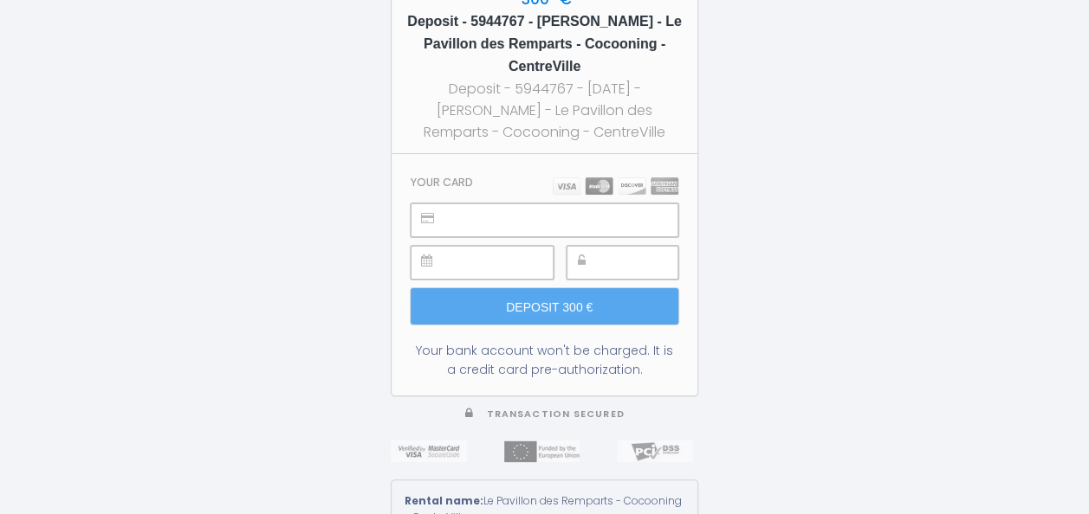
click at [92, 78] on div "300 € Deposit - 5944767 - [PERSON_NAME] - Le Pavillon des Remparts - Cocooning …" at bounding box center [544, 257] width 1089 height 514
click at [440, 248] on div at bounding box center [482, 263] width 143 height 34
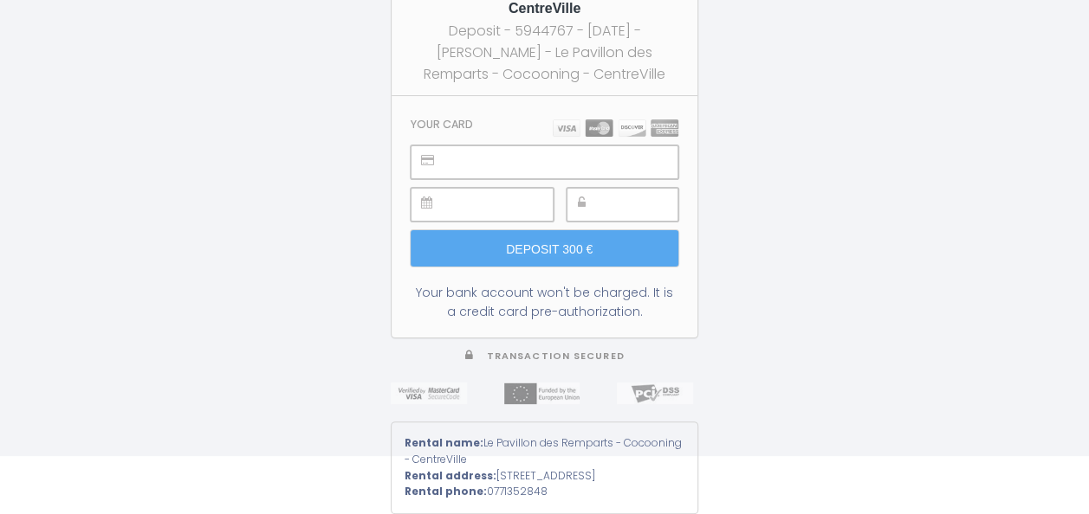
click at [601, 120] on img at bounding box center [616, 128] width 126 height 17
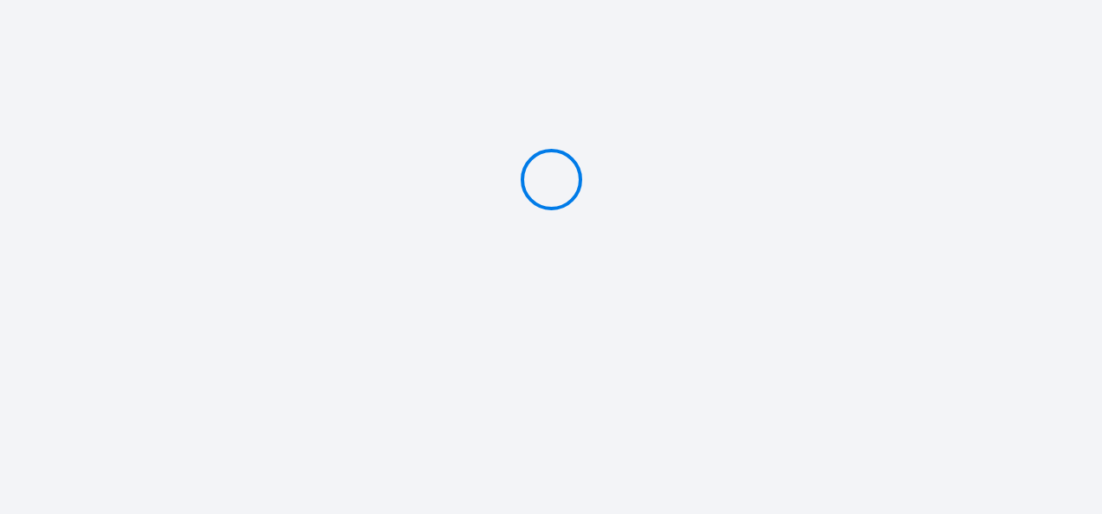
type input "Deposit 300 €"
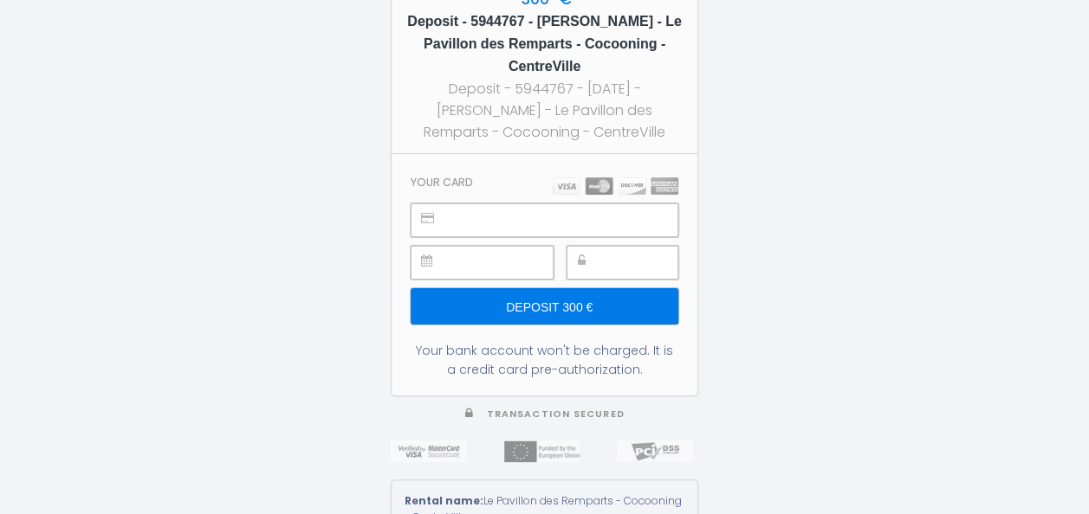
click at [562, 303] on input "Deposit 300 €" at bounding box center [545, 306] width 268 height 36
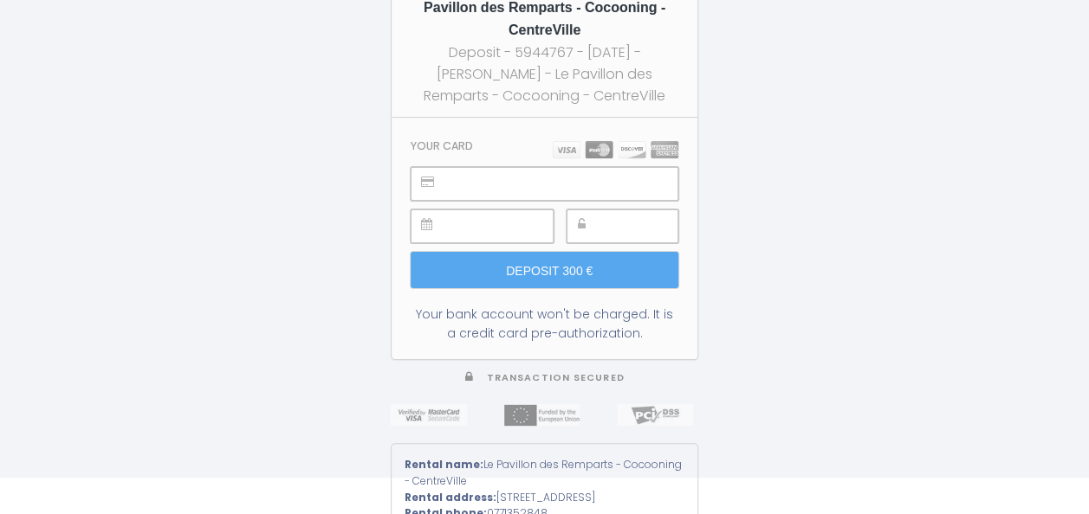
scroll to position [65, 0]
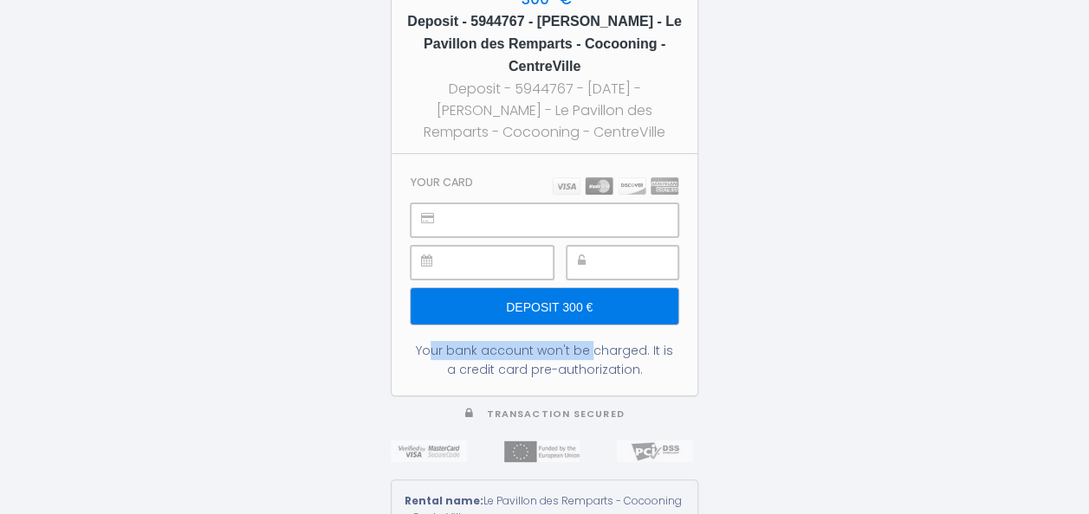
drag, startPoint x: 423, startPoint y: 340, endPoint x: 579, endPoint y: 342, distance: 155.9
click at [579, 342] on div "Your bank account won't be charged. It is a credit card pre-authorization." at bounding box center [545, 360] width 268 height 38
drag, startPoint x: 417, startPoint y: 348, endPoint x: 650, endPoint y: 358, distance: 233.2
click at [650, 358] on div "Your bank account won't be charged. It is a credit card pre-authorization." at bounding box center [545, 360] width 268 height 38
drag, startPoint x: 650, startPoint y: 358, endPoint x: 584, endPoint y: 352, distance: 66.1
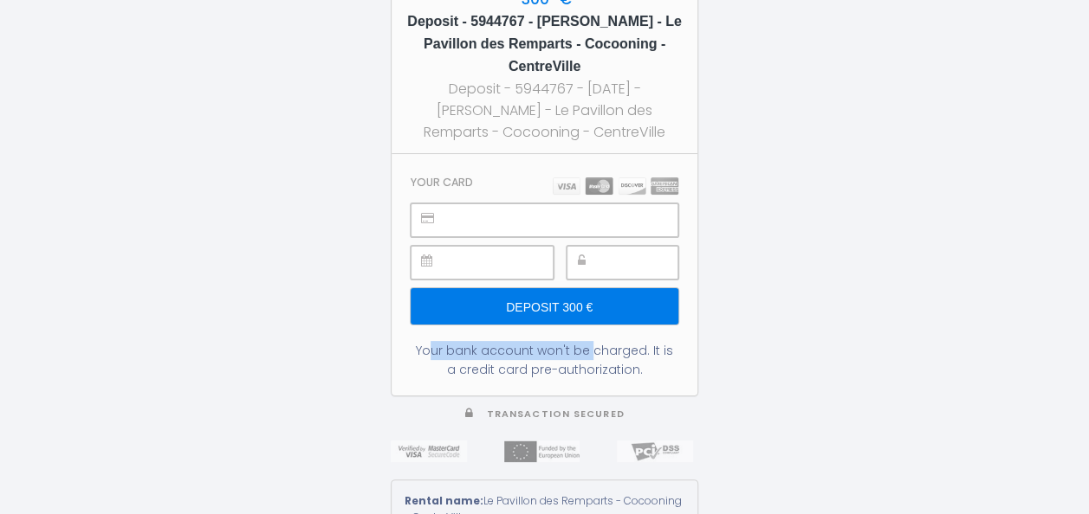
copy div "Your bank account won't be charged. It is a credit card pre-authorization."
click at [471, 357] on div "Your bank account won't be charged. It is a credit card pre-authorization." at bounding box center [545, 360] width 268 height 38
click at [583, 246] on div at bounding box center [622, 263] width 112 height 34
click at [591, 246] on div at bounding box center [622, 263] width 112 height 34
click at [548, 303] on input "Deposit 300 €" at bounding box center [545, 306] width 268 height 36
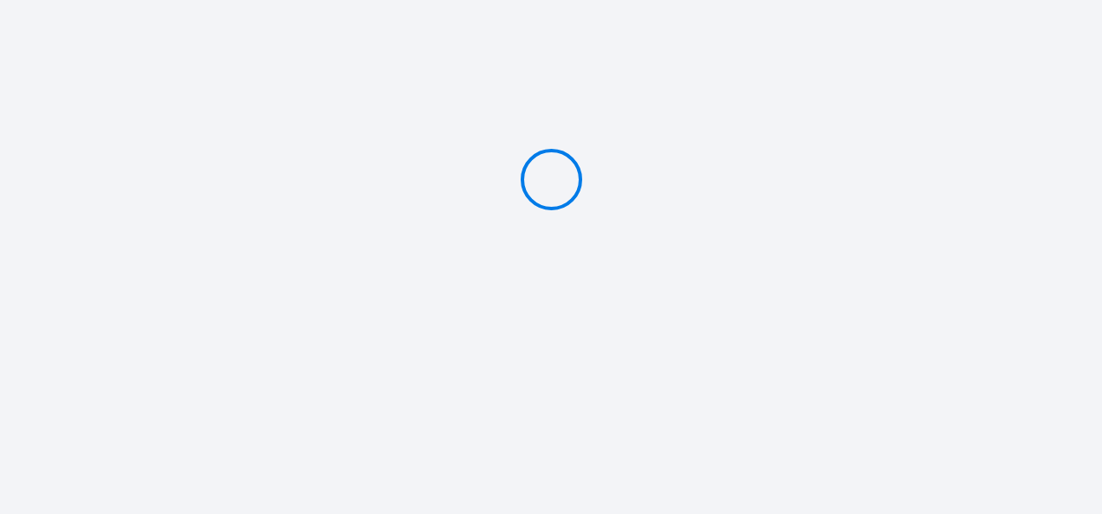
type input "Deposit 300 €"
